Goal: Download file/media

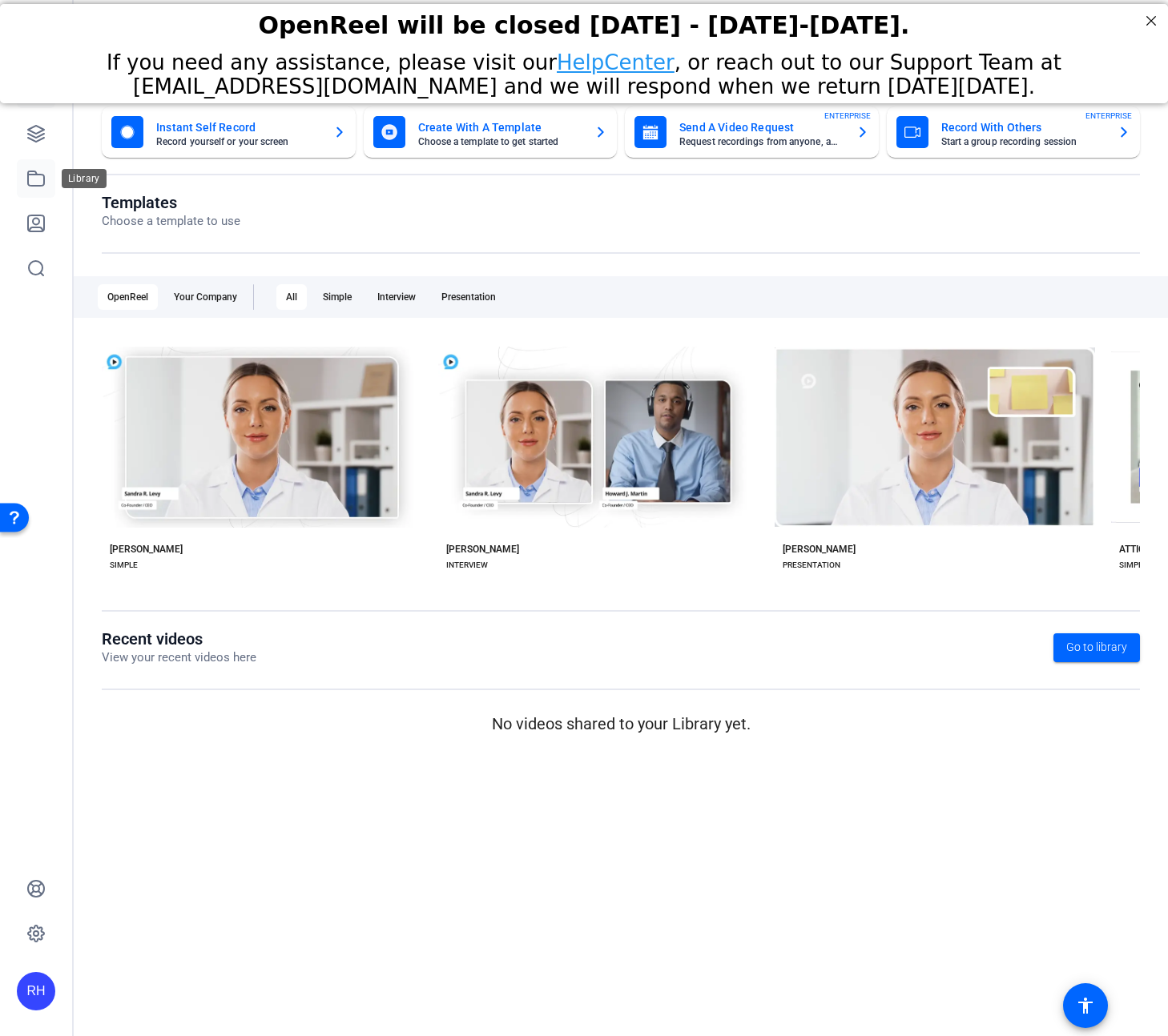
click at [43, 181] on icon at bounding box center [36, 179] width 19 height 19
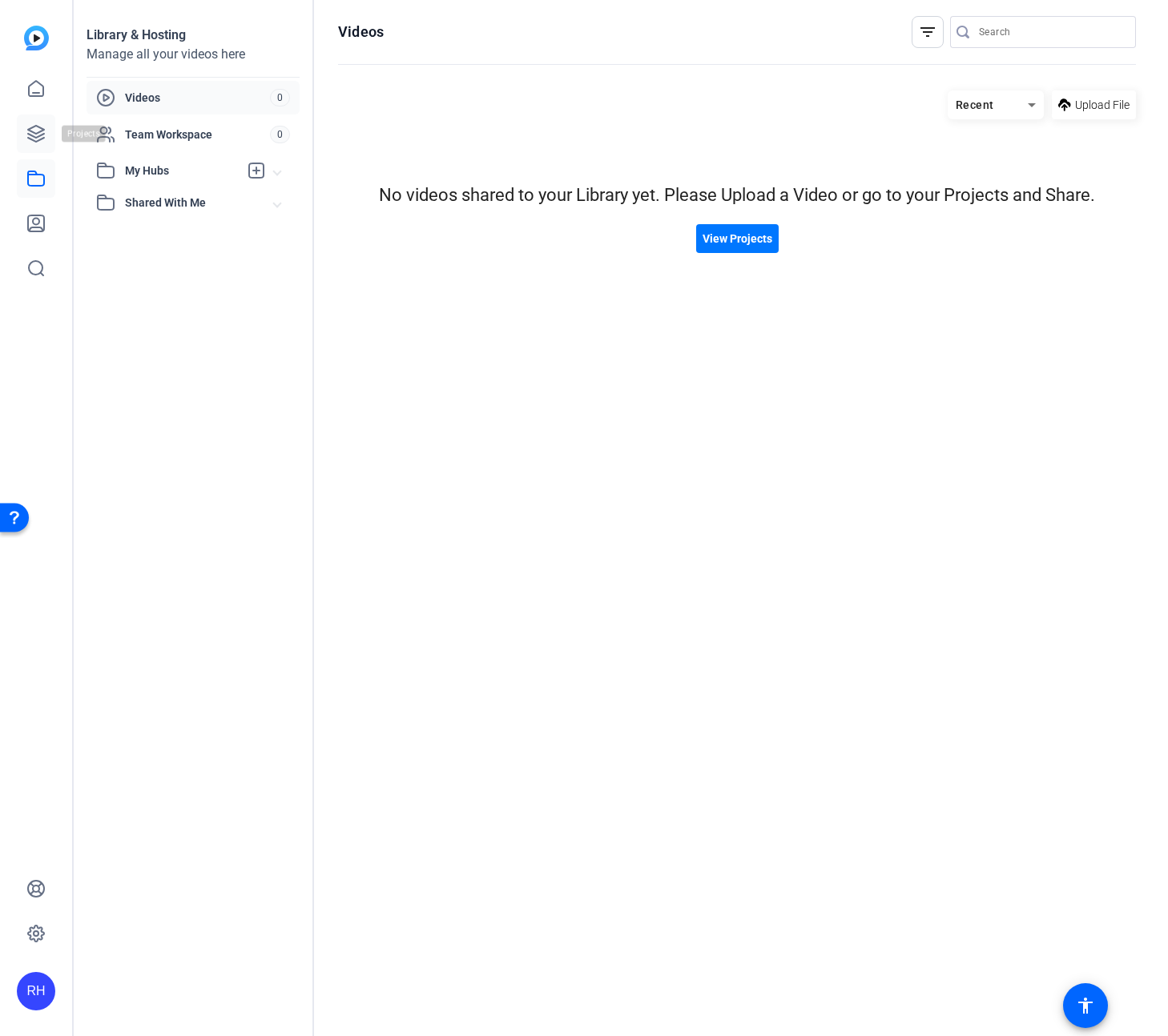
click at [34, 146] on link at bounding box center [36, 133] width 39 height 39
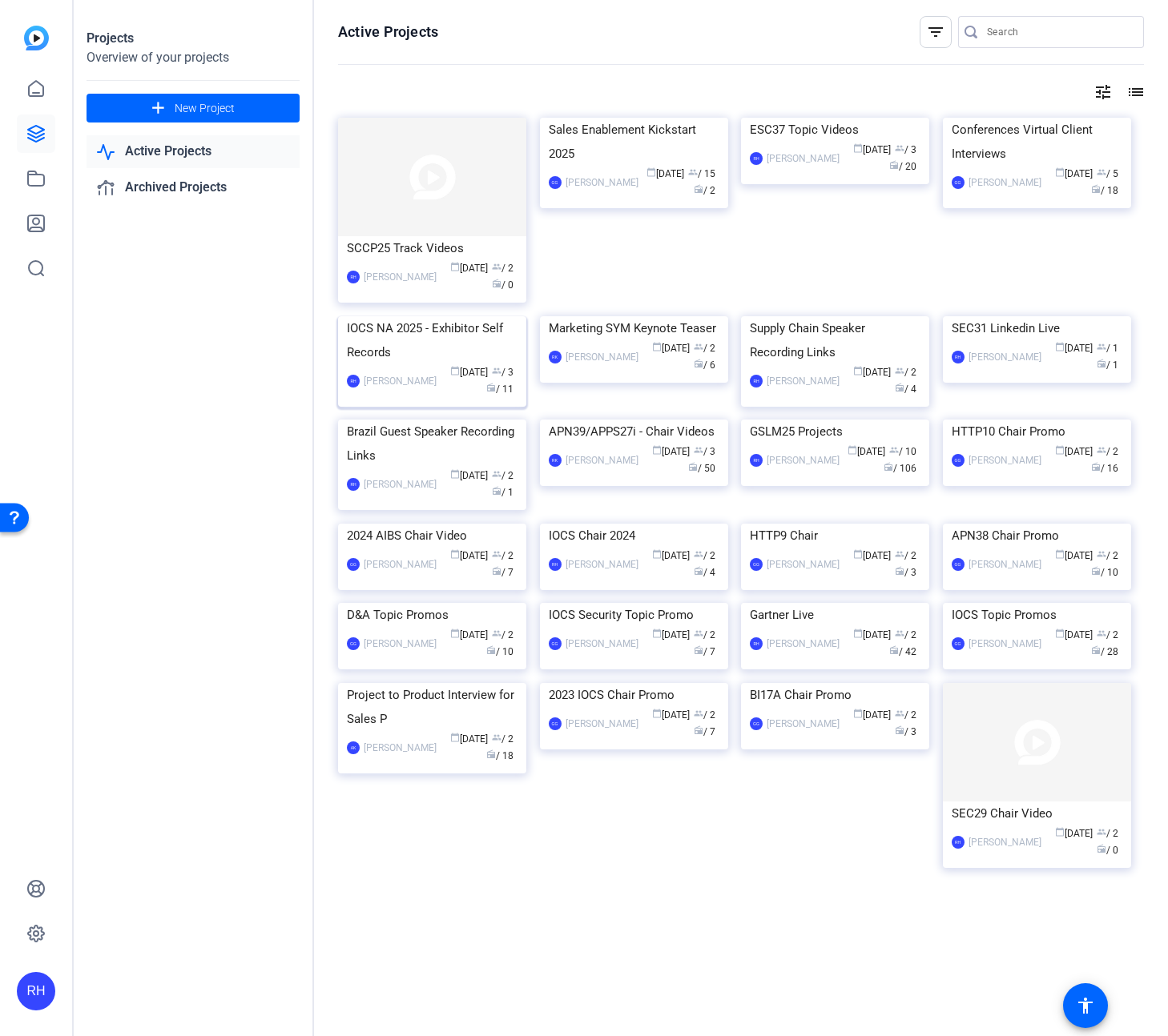
click at [438, 316] on img at bounding box center [432, 316] width 188 height 0
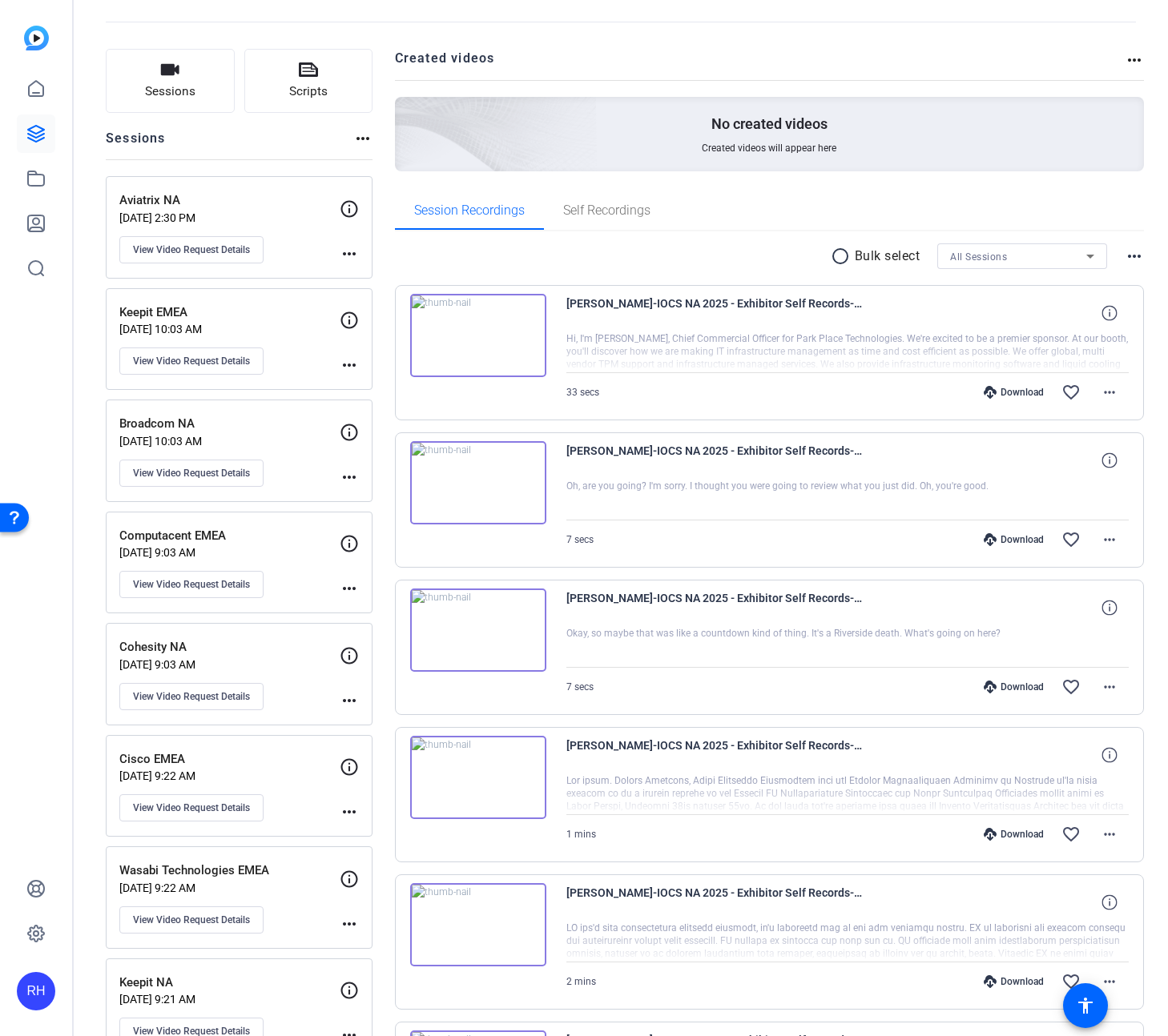
scroll to position [74, 0]
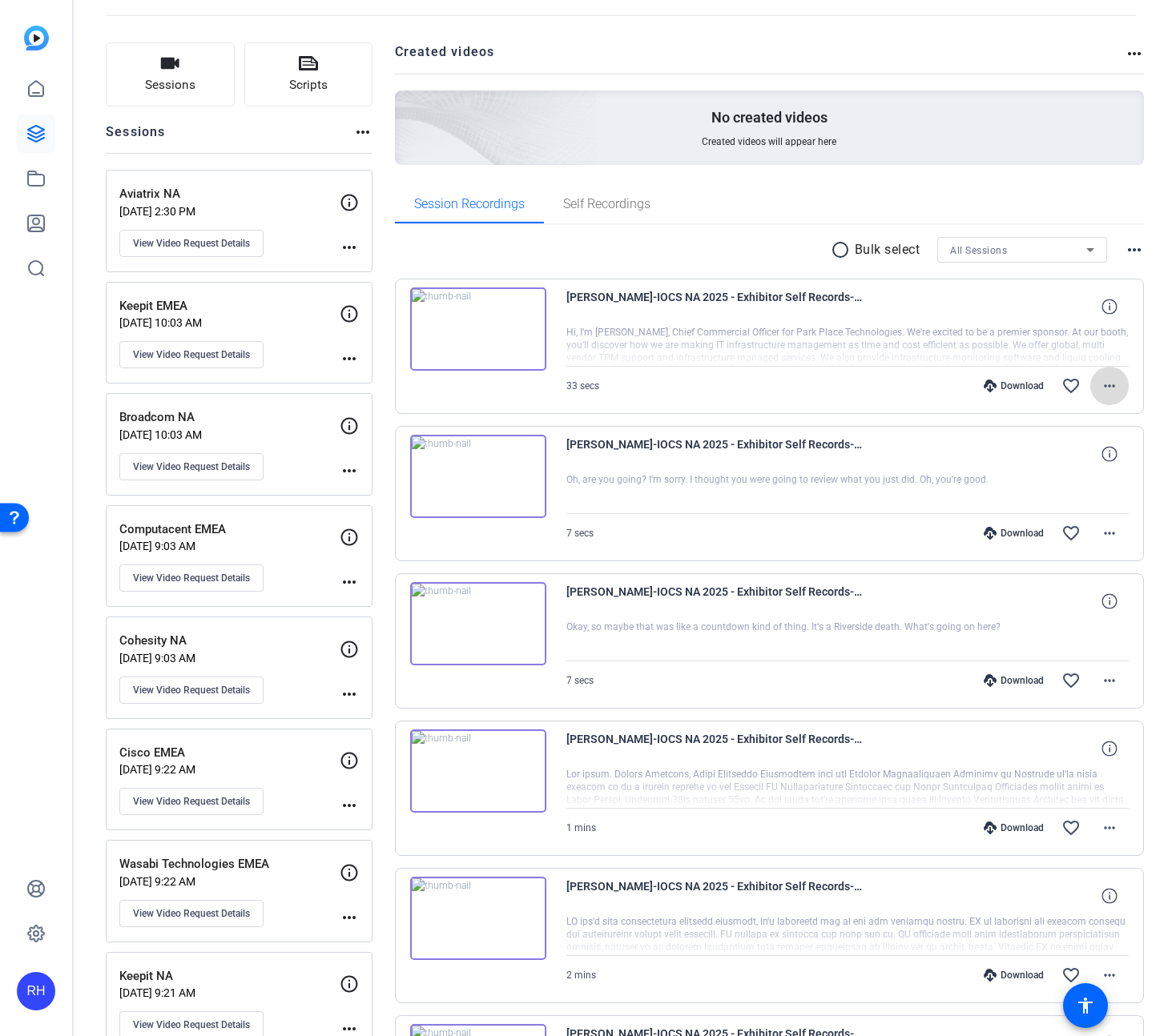
click at [1109, 388] on mat-icon "more_horiz" at bounding box center [1109, 386] width 19 height 19
click at [1088, 454] on span "Download MP4" at bounding box center [1069, 460] width 97 height 19
click at [1107, 533] on mat-icon "more_horiz" at bounding box center [1109, 534] width 19 height 19
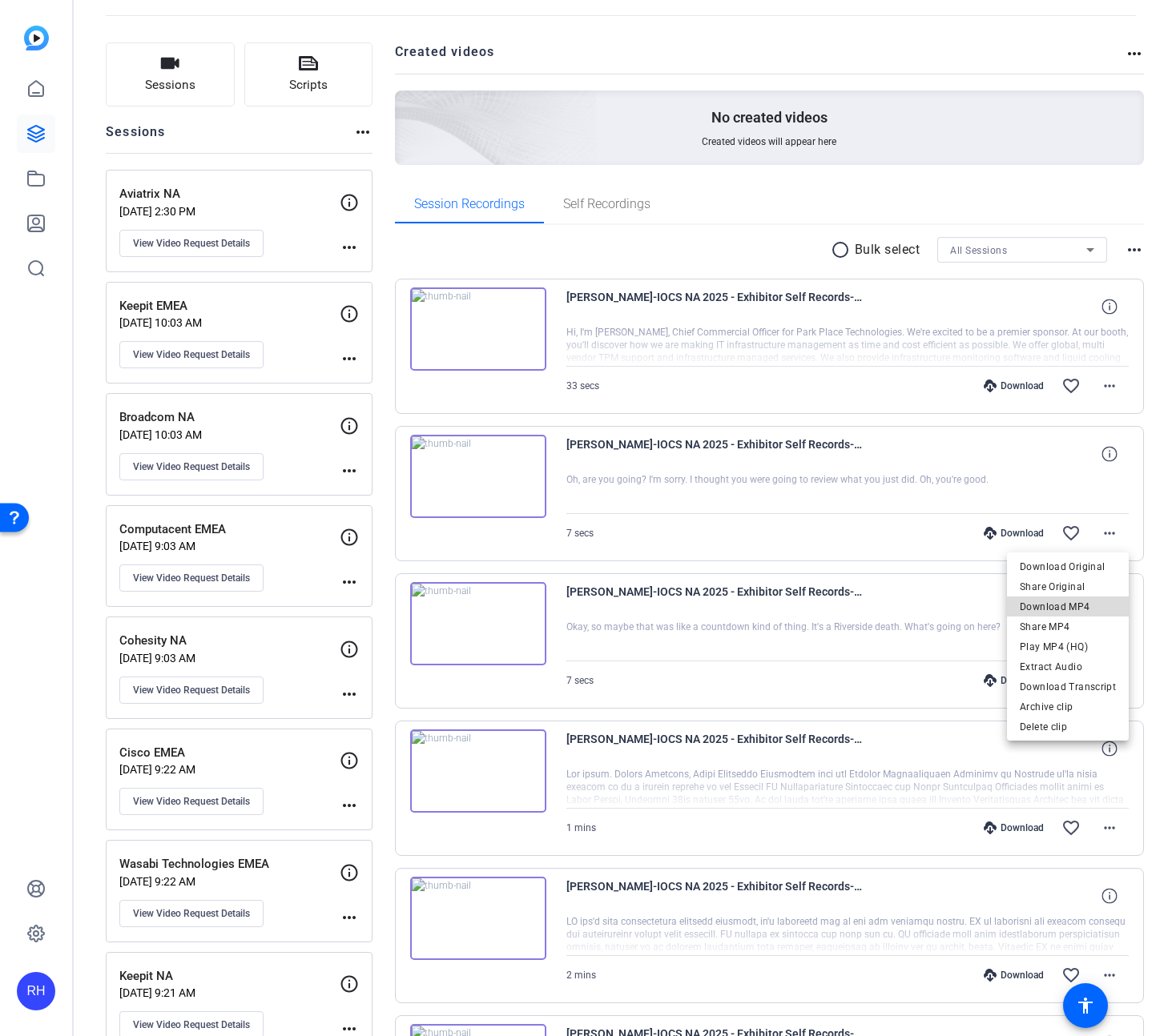
click at [1090, 600] on span "Download MP4" at bounding box center [1069, 607] width 97 height 19
click at [1109, 681] on mat-icon "more_horiz" at bounding box center [1109, 680] width 19 height 19
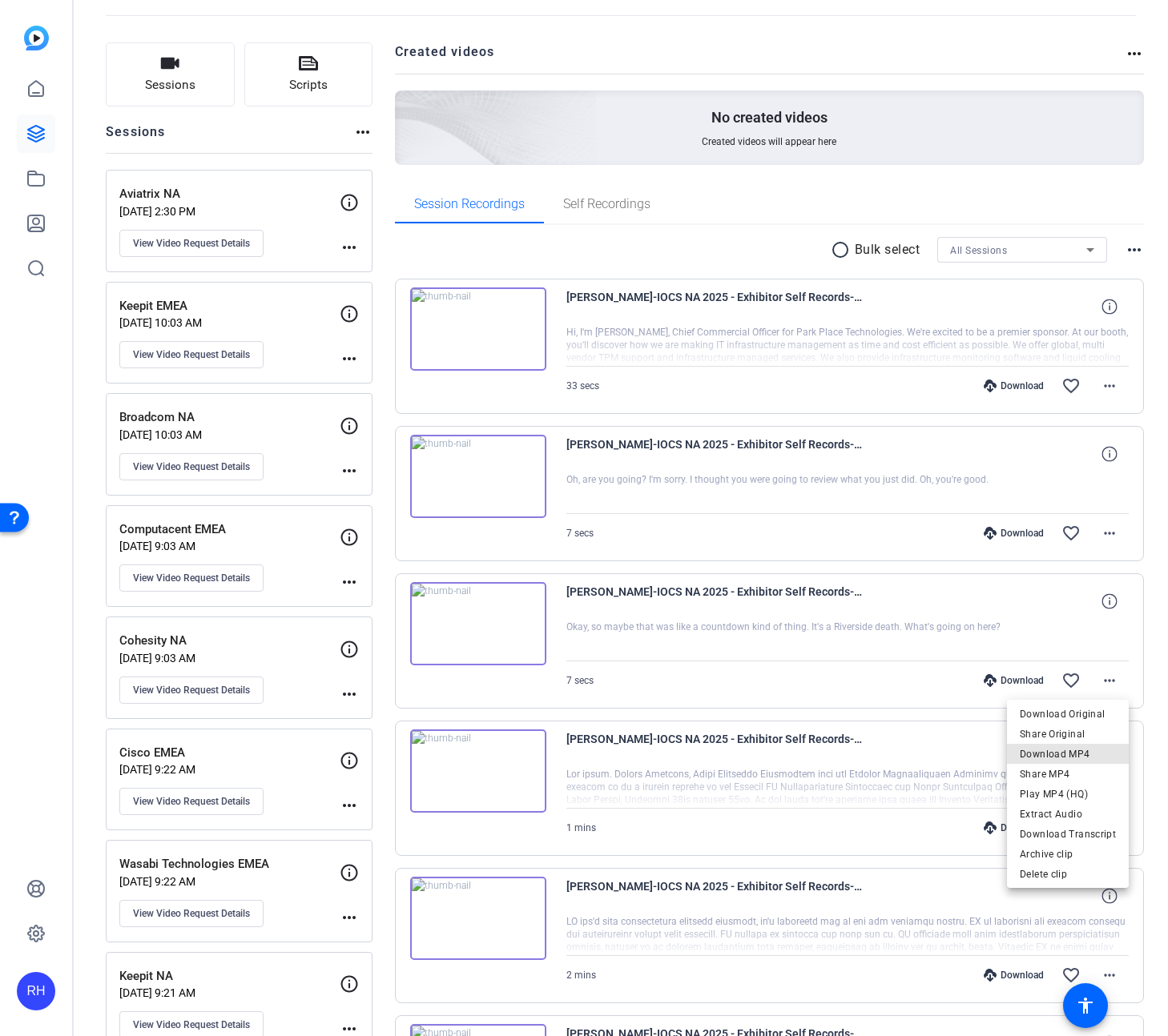
click at [1080, 749] on span "Download MP4" at bounding box center [1069, 754] width 97 height 19
click at [1110, 386] on mat-icon "more_horiz" at bounding box center [1109, 386] width 19 height 19
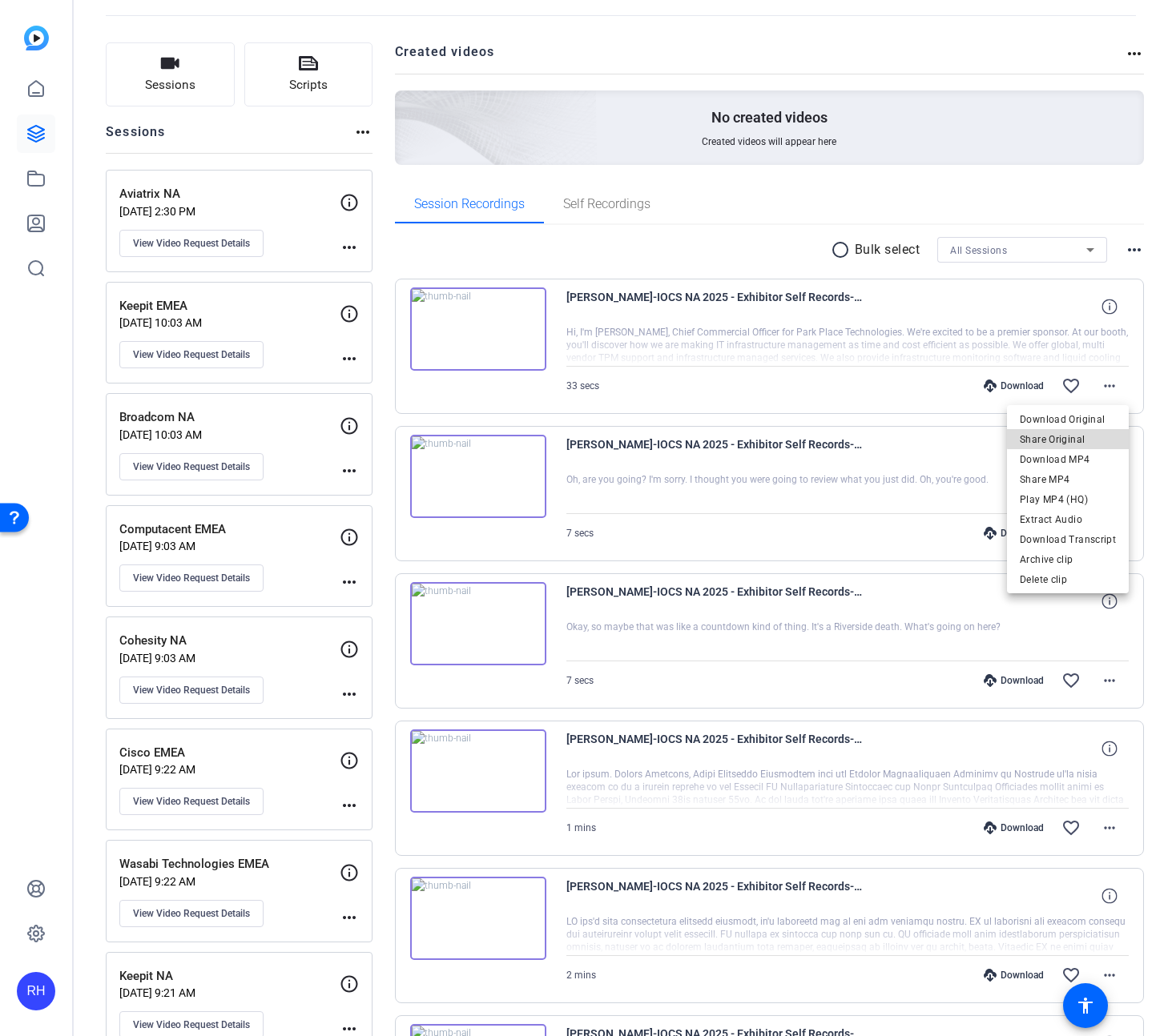
click at [1084, 437] on span "Share Original" at bounding box center [1069, 440] width 97 height 19
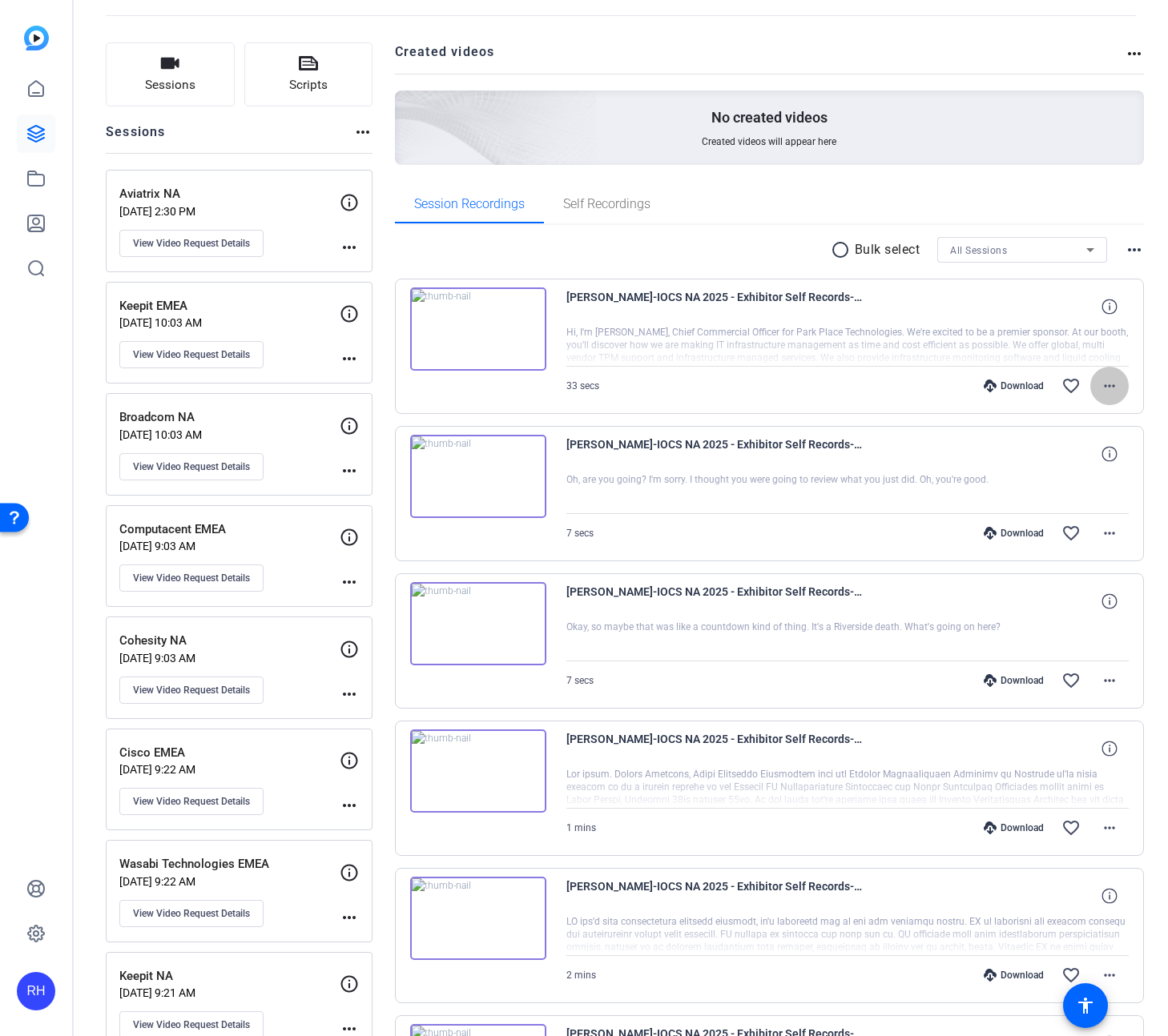
click at [1116, 391] on mat-icon "more_horiz" at bounding box center [1109, 386] width 19 height 19
click at [665, 378] on div at bounding box center [584, 518] width 1168 height 1036
